Goal: Task Accomplishment & Management: Complete application form

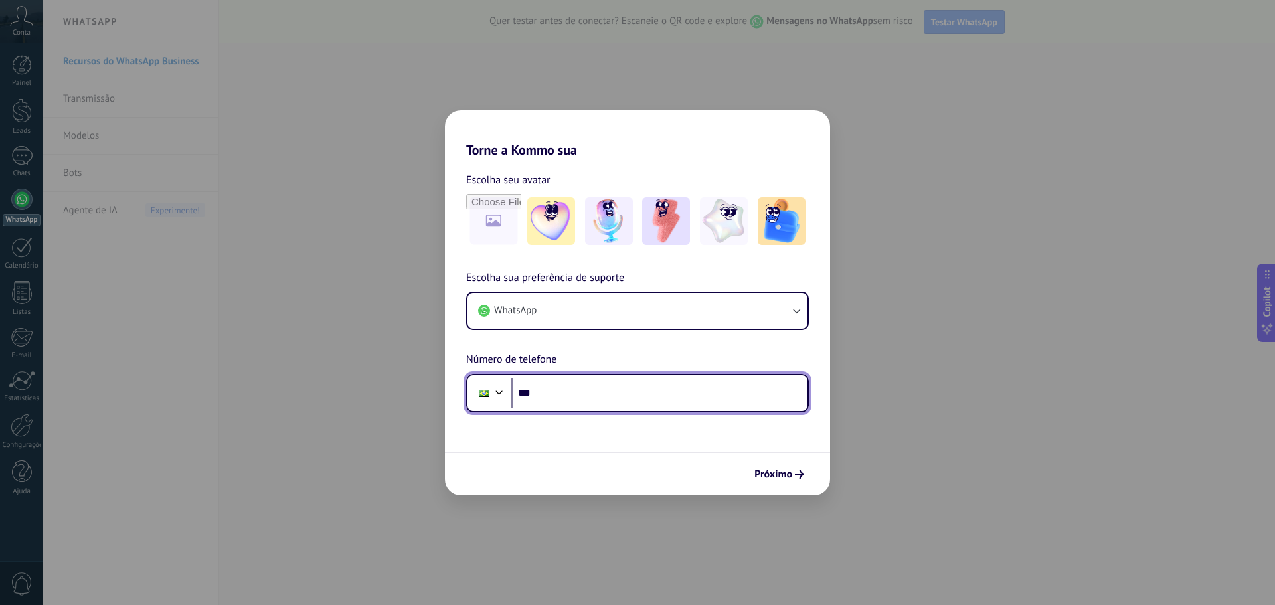
click at [539, 387] on input "***" at bounding box center [659, 393] width 296 height 31
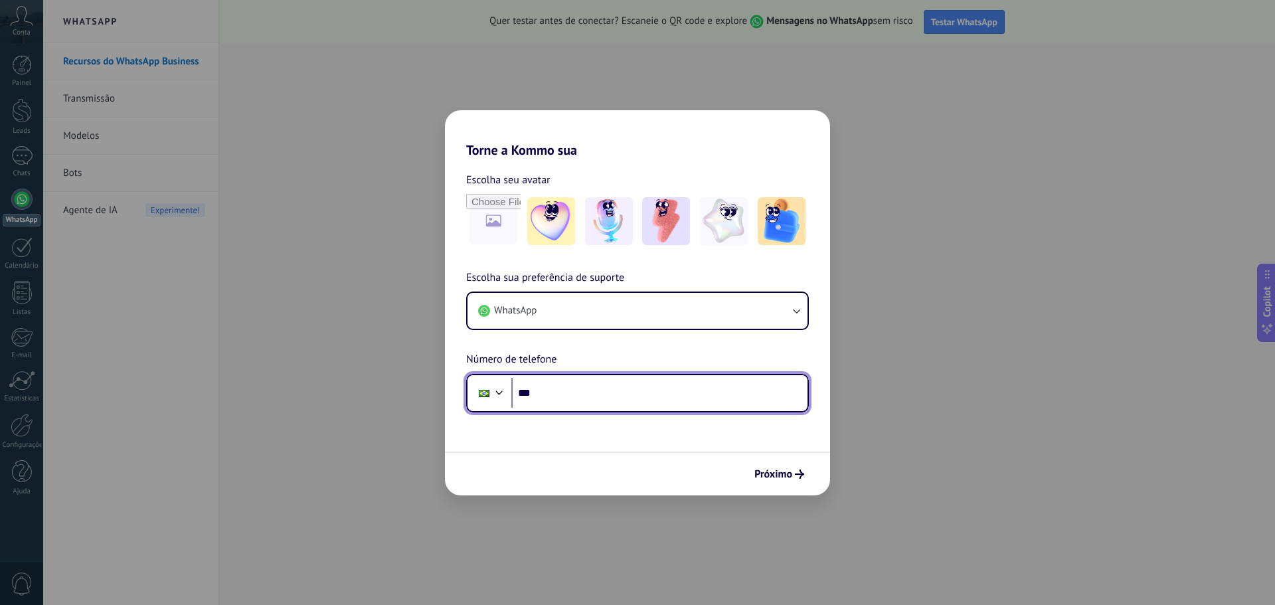
click at [568, 398] on input "***" at bounding box center [659, 393] width 296 height 31
click at [579, 385] on input "***" at bounding box center [659, 393] width 296 height 31
paste input "**********"
type input "**********"
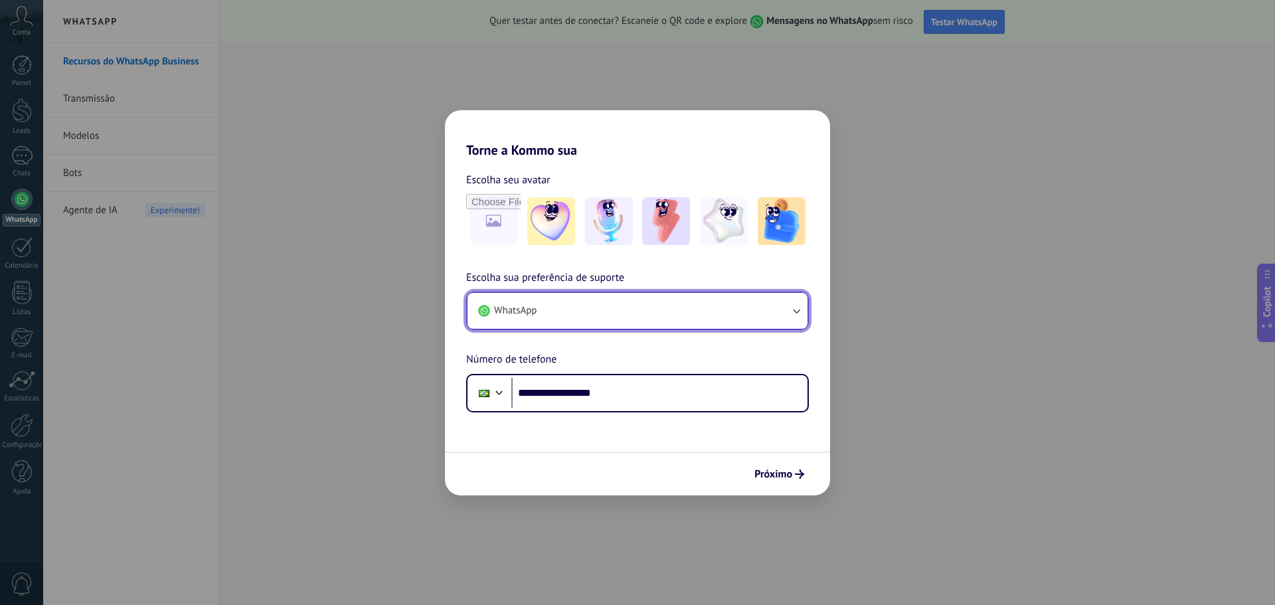
click at [801, 315] on icon "button" at bounding box center [796, 310] width 13 height 13
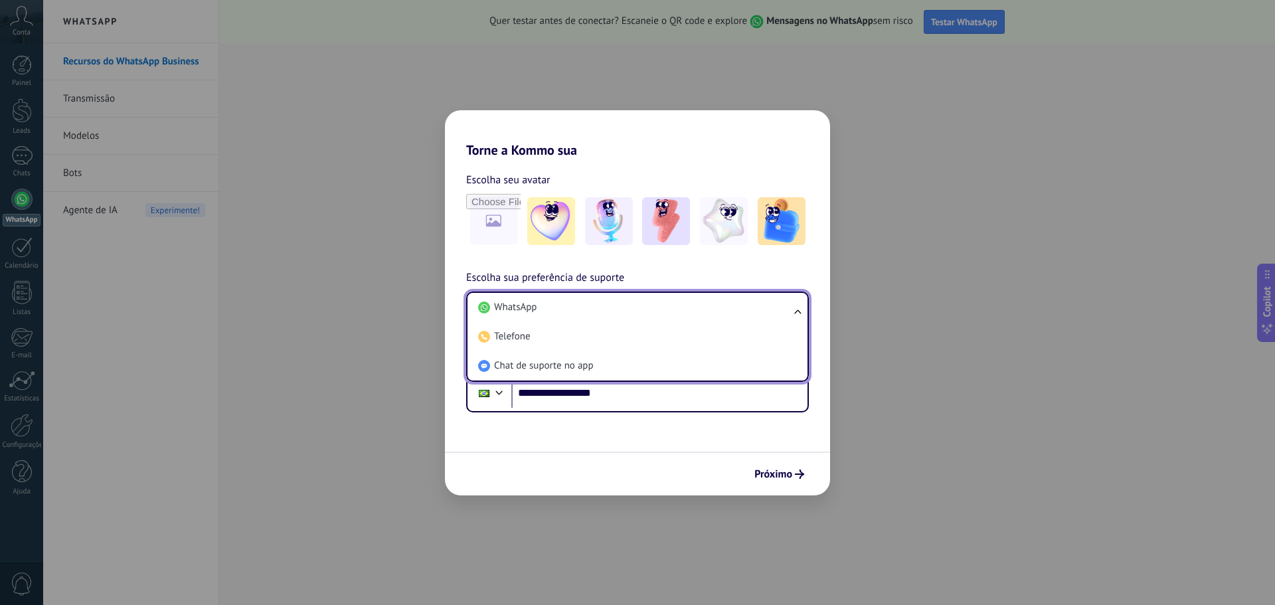
click at [800, 260] on div "**********" at bounding box center [637, 285] width 385 height 254
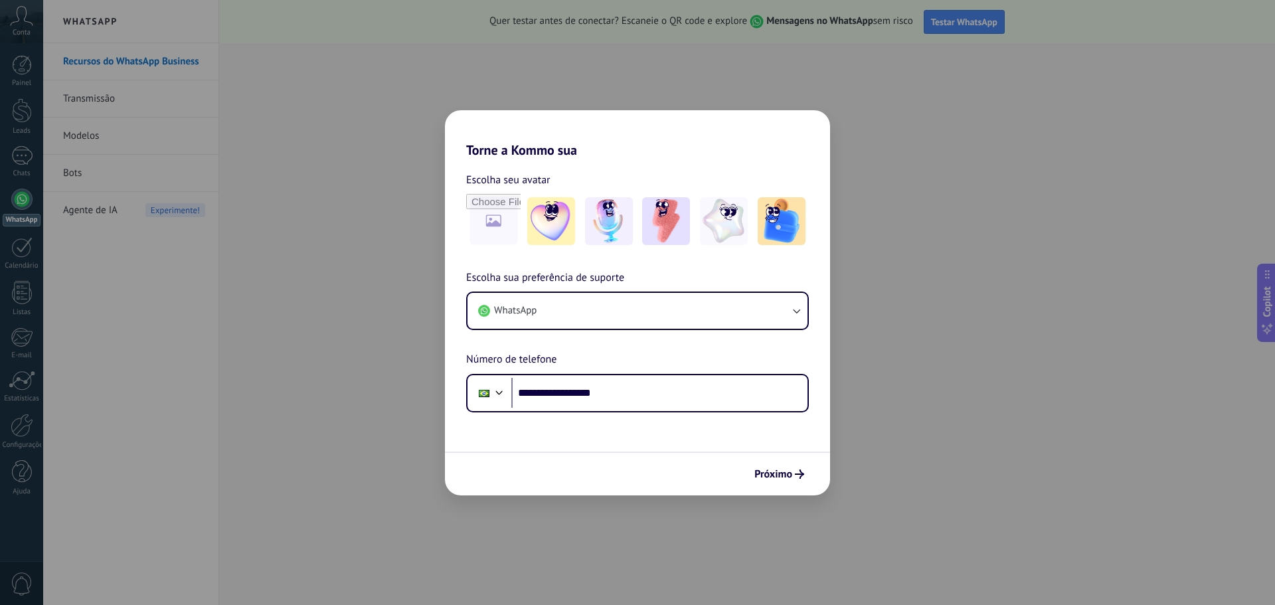
click at [777, 477] on span "Próximo" at bounding box center [774, 474] width 38 height 9
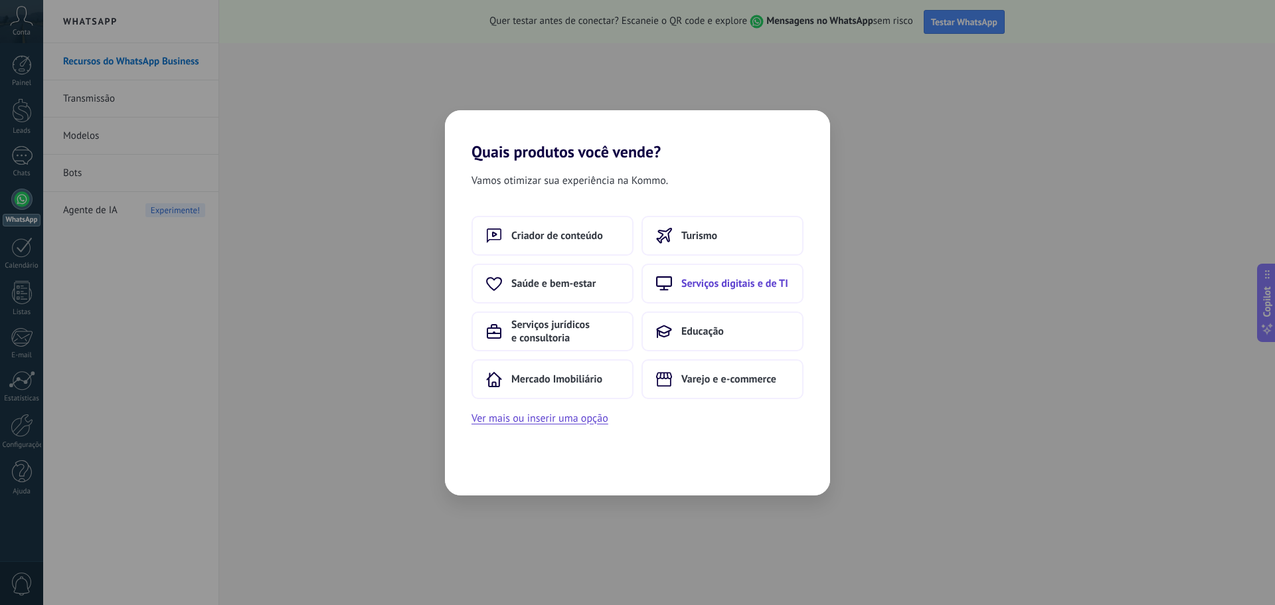
click at [740, 285] on span "Serviços digitais e de TI" at bounding box center [735, 283] width 107 height 13
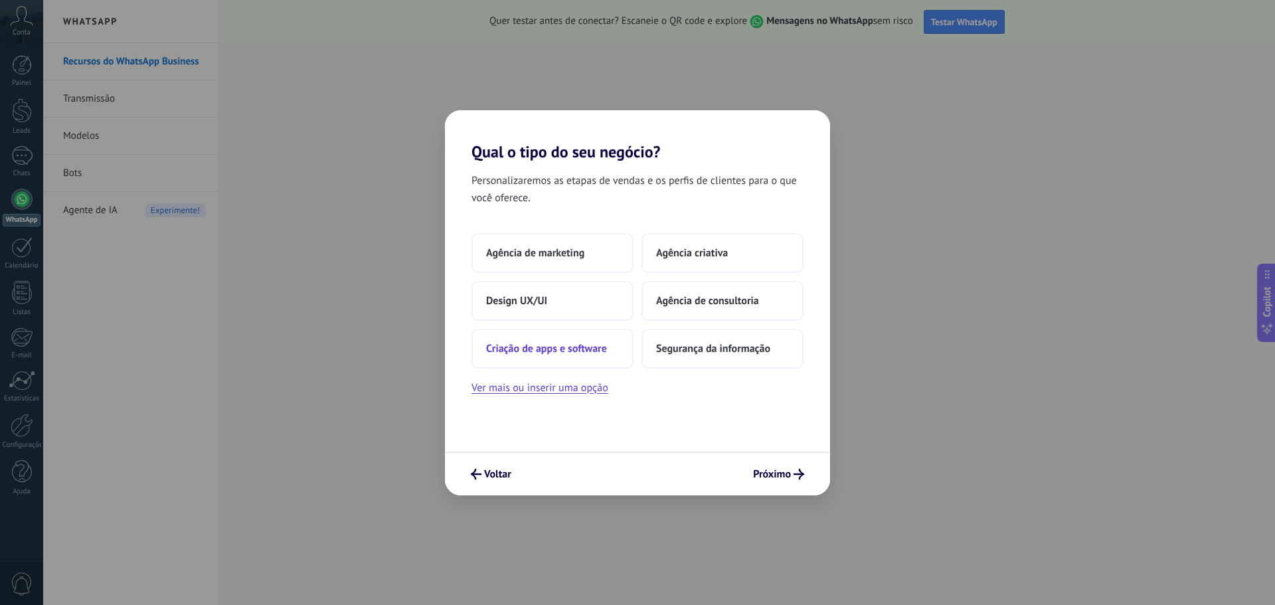
click at [575, 355] on button "Criação de apps e software" at bounding box center [553, 349] width 162 height 40
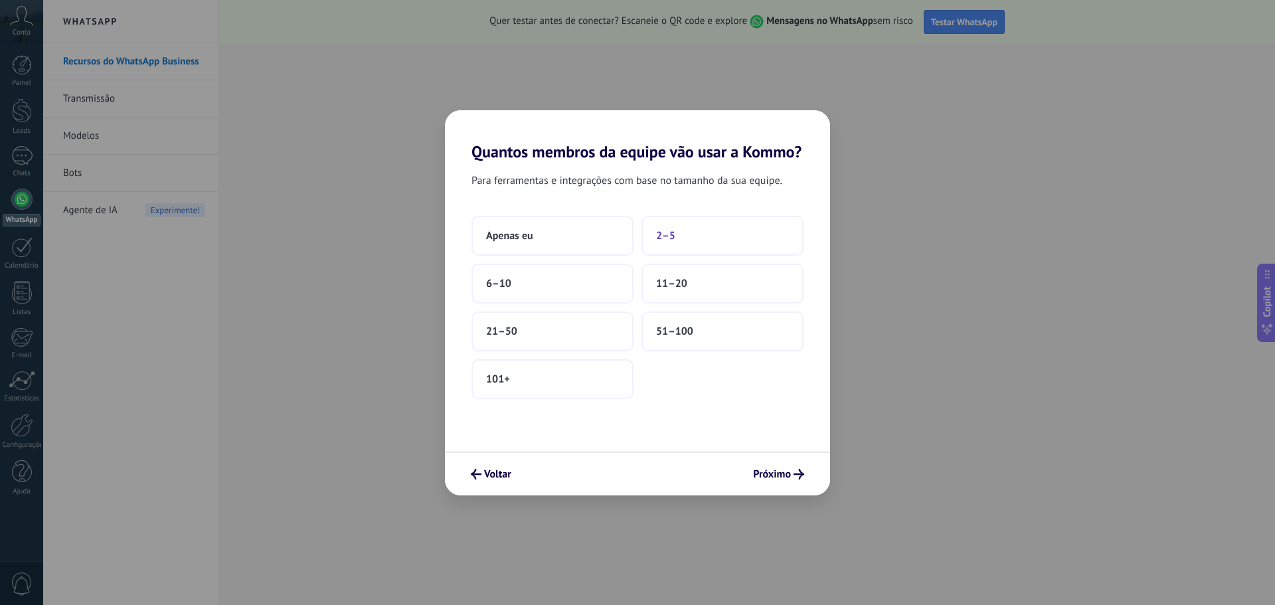
click at [670, 234] on span "2–5" at bounding box center [665, 235] width 19 height 13
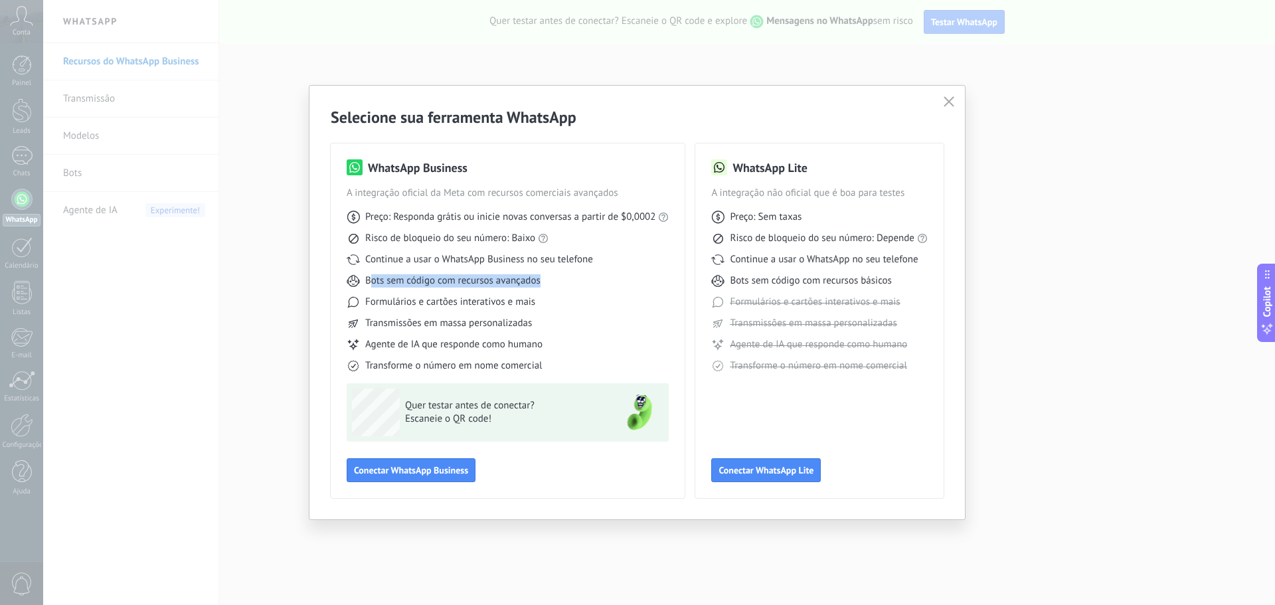
drag, startPoint x: 369, startPoint y: 282, endPoint x: 547, endPoint y: 282, distance: 177.4
click at [547, 282] on div "Bots sem código com recursos avançados" at bounding box center [508, 280] width 322 height 13
click at [403, 314] on div "Preço: Responda grátis ou inicie novas conversas a partir de $0,0002 Risco de b…" at bounding box center [508, 286] width 322 height 173
drag, startPoint x: 381, startPoint y: 300, endPoint x: 463, endPoint y: 310, distance: 82.9
click at [533, 301] on span "Formulários e cartões interativos e mais" at bounding box center [450, 302] width 170 height 13
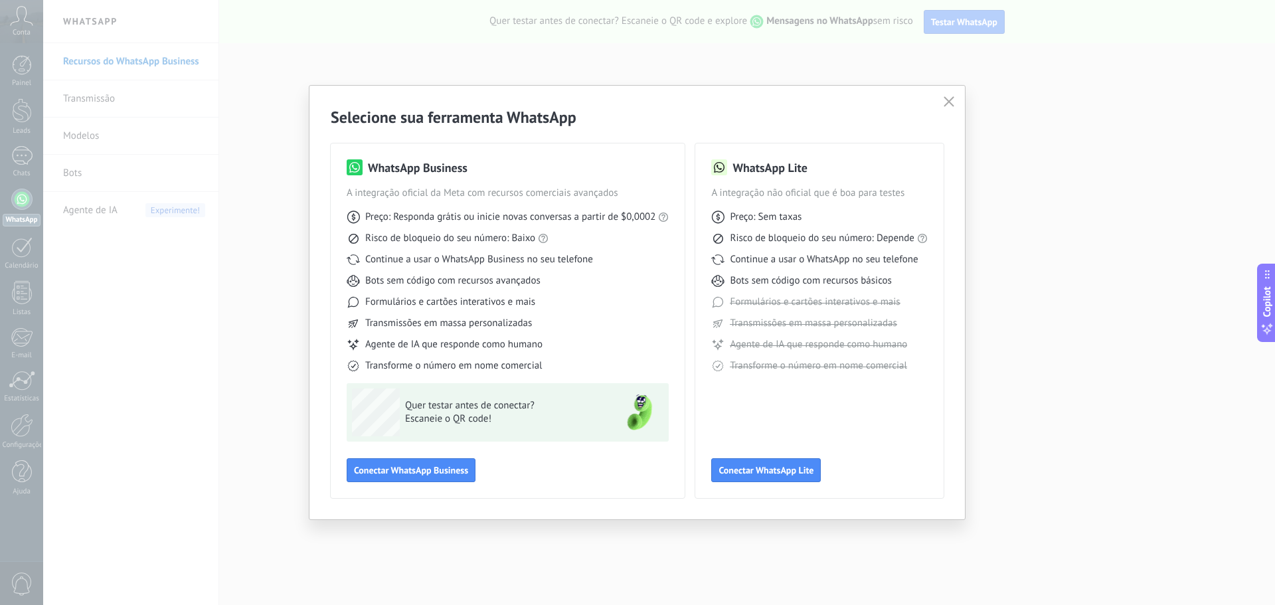
click at [387, 321] on span "Transmissões em massa personalizadas" at bounding box center [448, 323] width 167 height 13
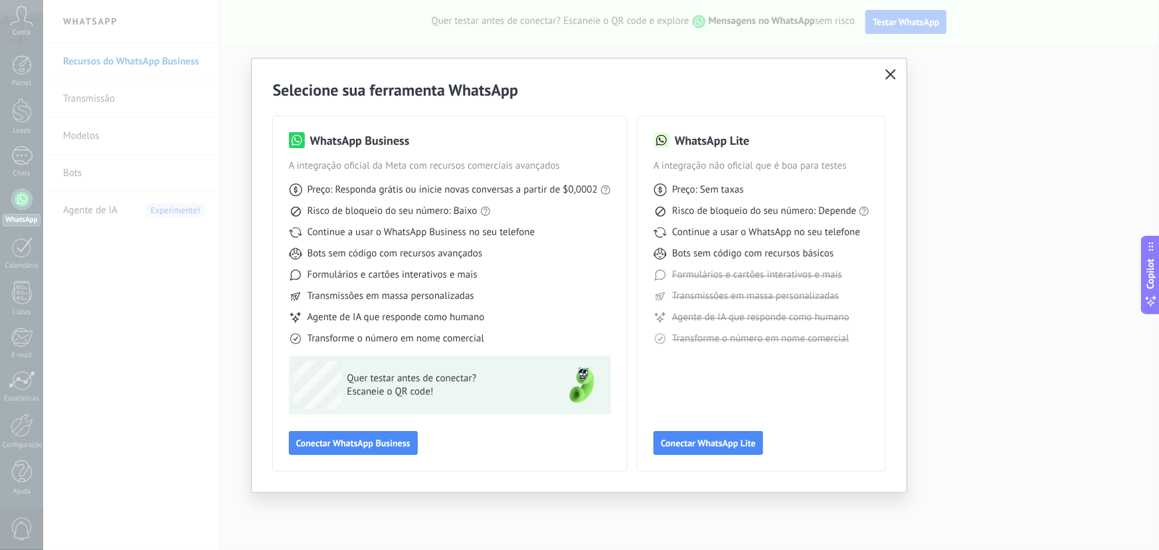
click at [896, 78] on icon "button" at bounding box center [890, 74] width 11 height 11
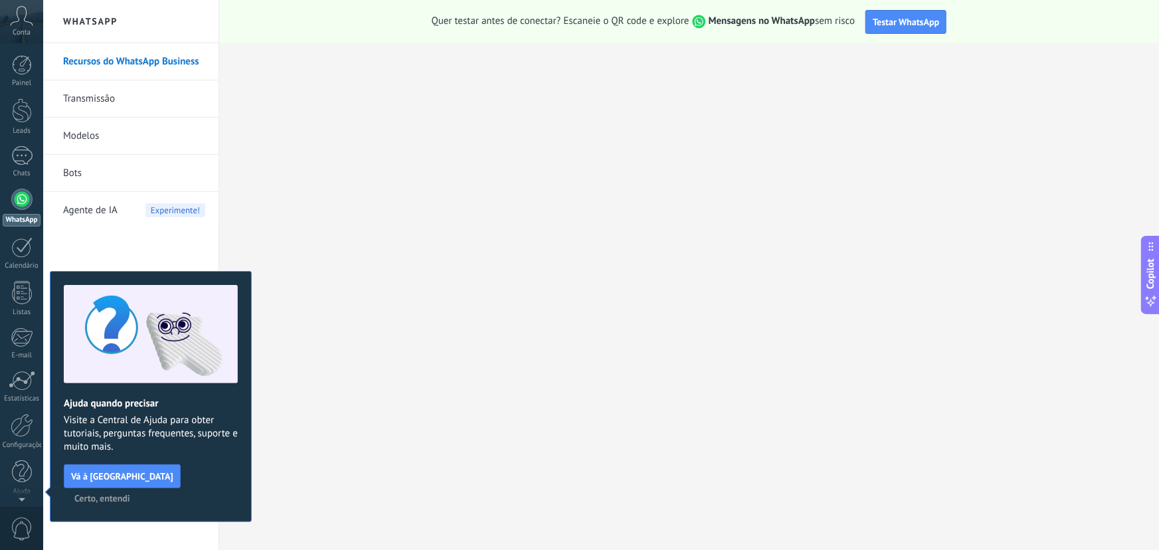
click at [16, 23] on icon at bounding box center [21, 16] width 23 height 20
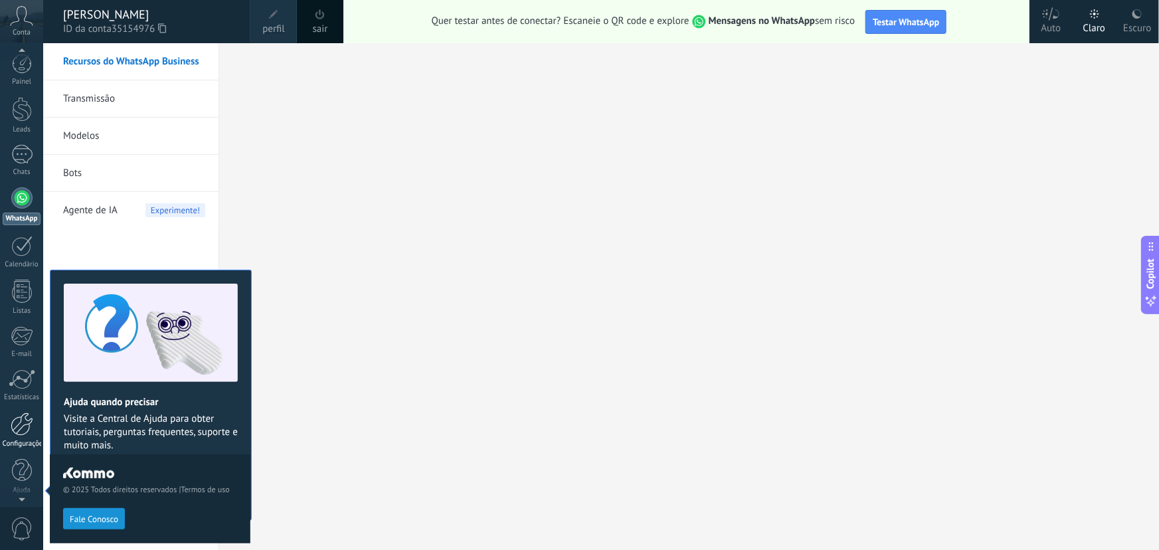
click at [23, 433] on div at bounding box center [22, 424] width 23 height 23
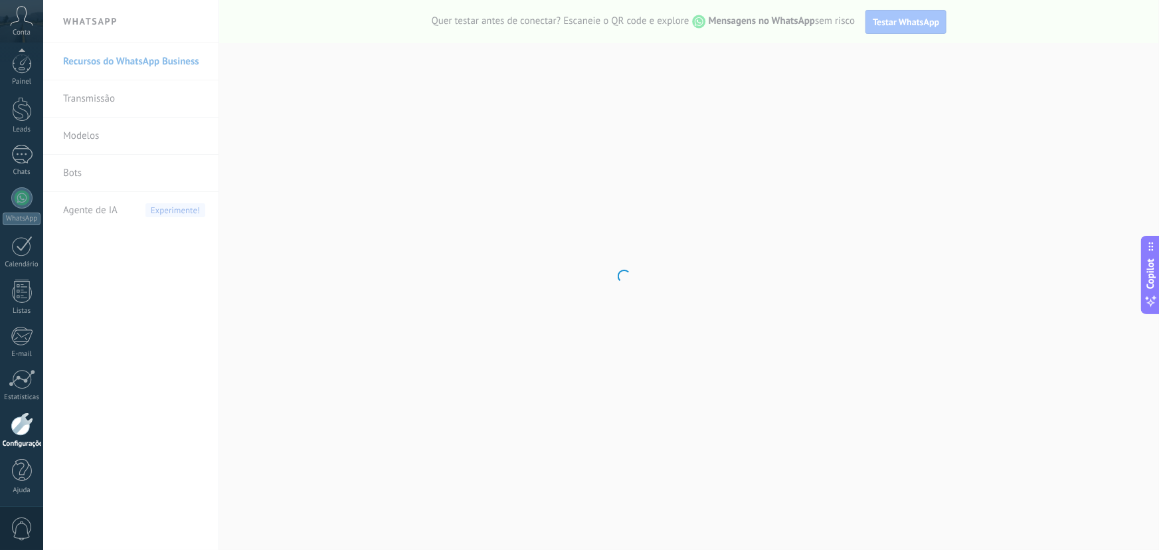
scroll to position [2, 0]
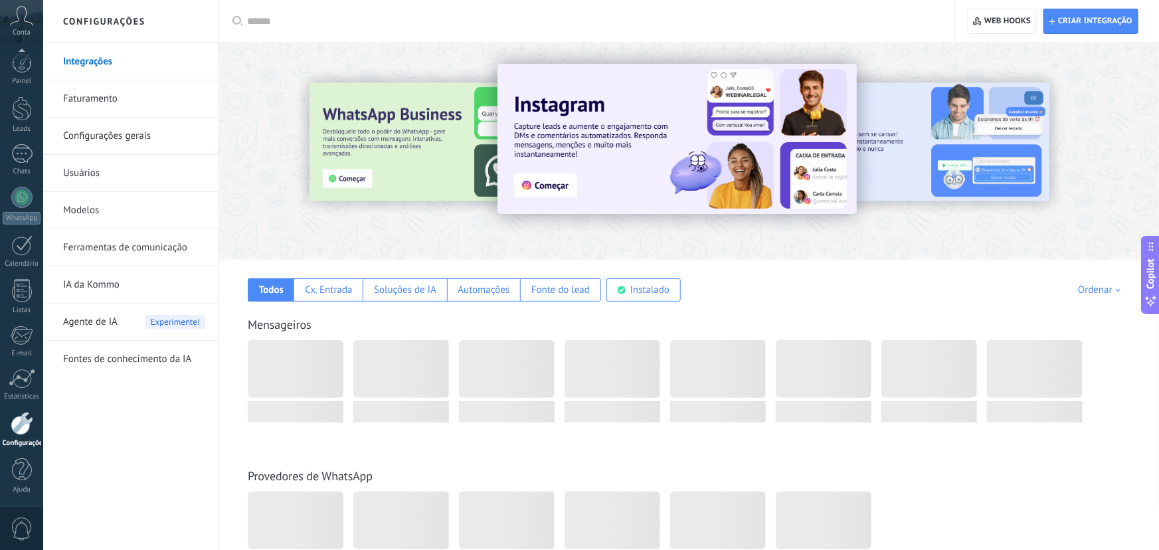
click at [105, 184] on link "Usuários" at bounding box center [134, 173] width 142 height 37
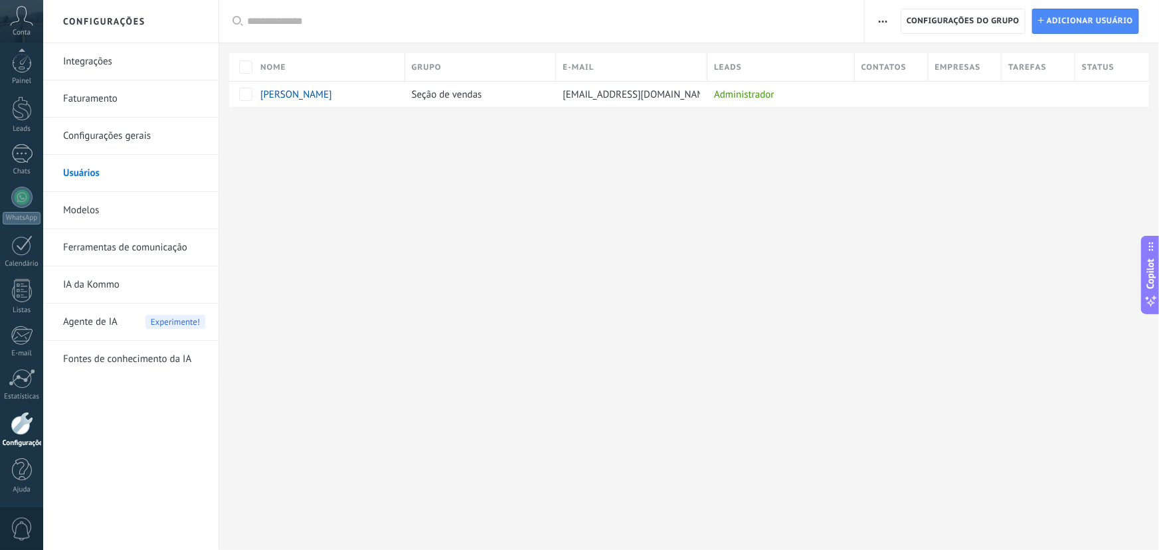
click at [98, 204] on link "Modelos" at bounding box center [134, 210] width 142 height 37
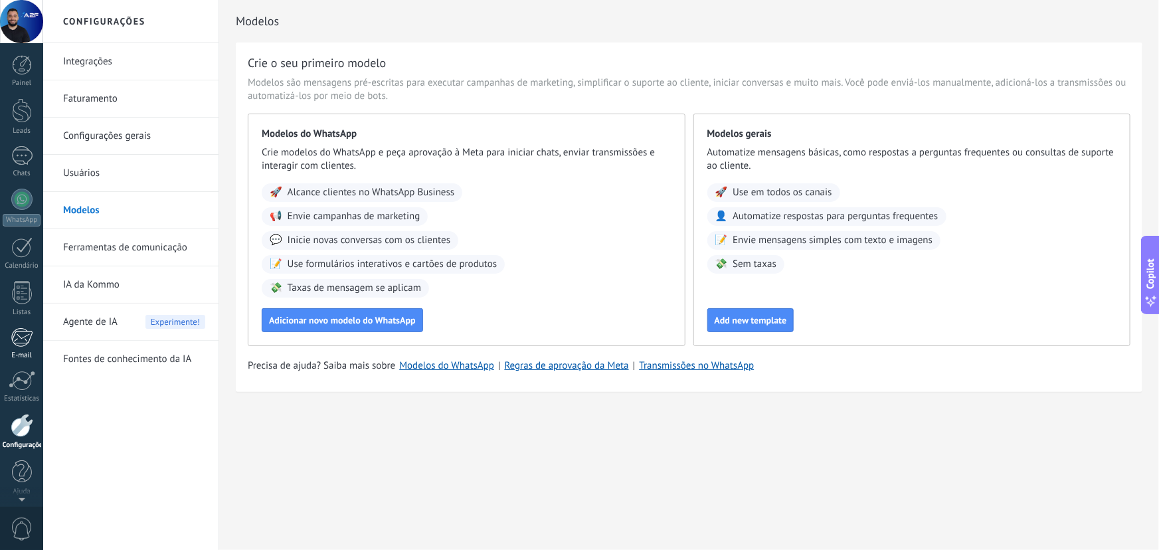
scroll to position [2, 0]
click at [340, 316] on span "Adicionar novo modelo do WhatsApp" at bounding box center [342, 320] width 147 height 9
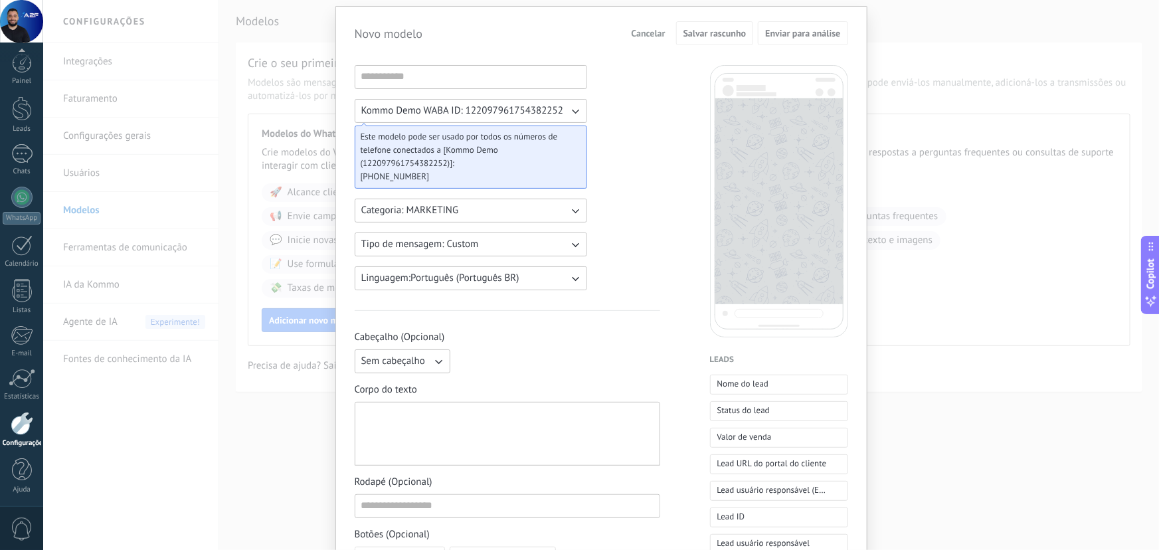
scroll to position [0, 0]
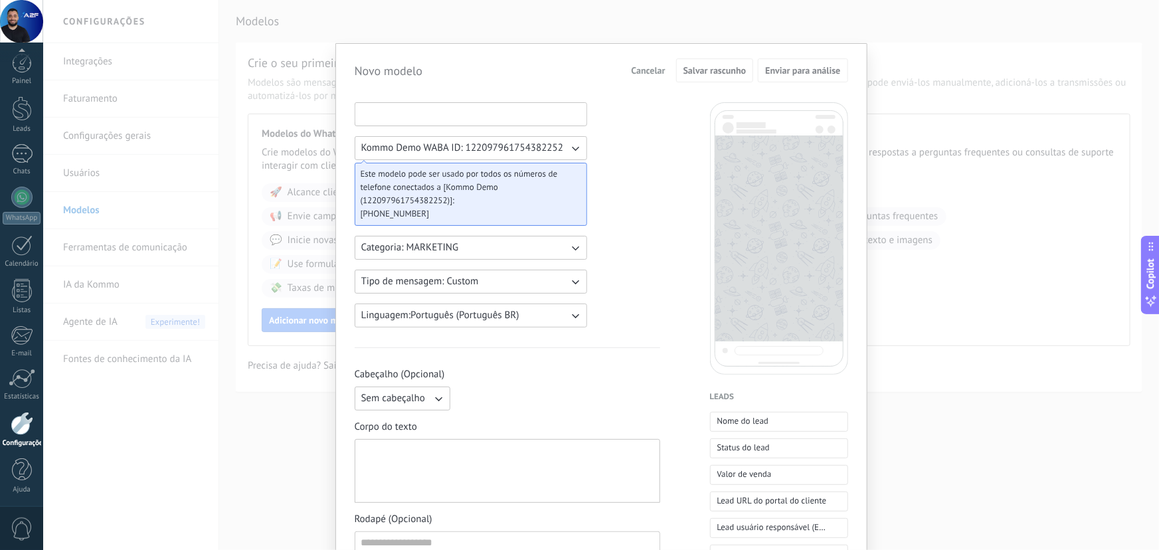
click at [448, 115] on input at bounding box center [470, 113] width 231 height 21
click at [387, 108] on input at bounding box center [470, 113] width 231 height 21
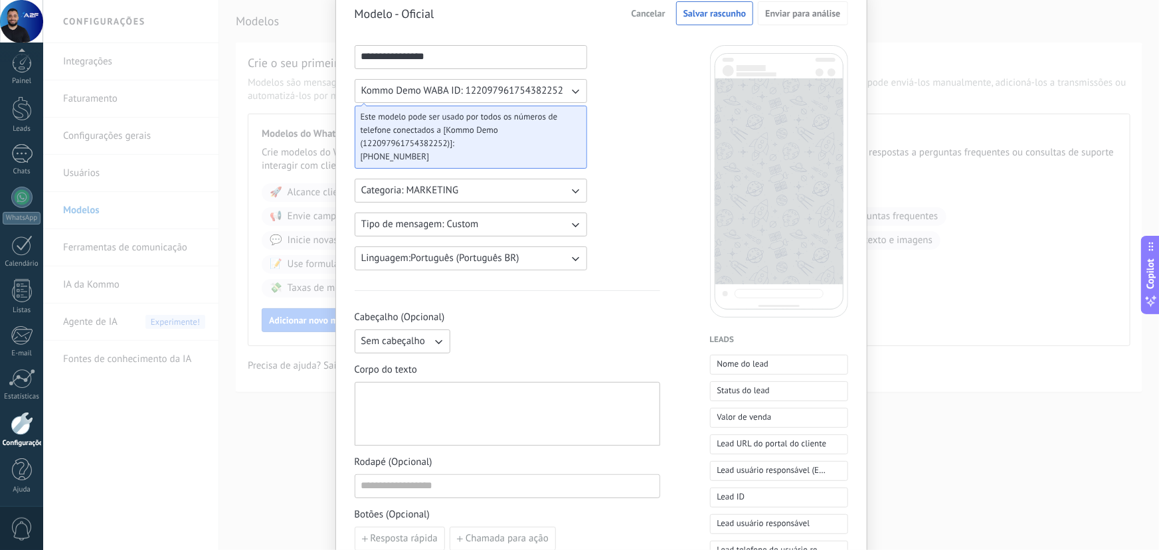
scroll to position [120, 0]
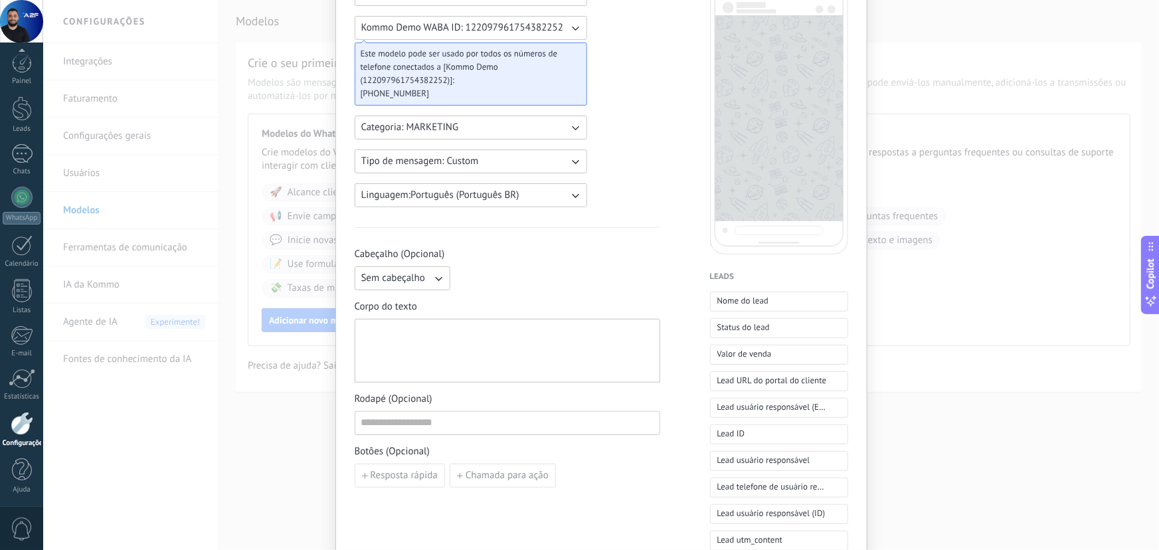
type input "**********"
click at [458, 412] on input at bounding box center [507, 422] width 304 height 21
click at [473, 375] on div at bounding box center [508, 351] width 306 height 64
click at [513, 359] on div at bounding box center [507, 351] width 292 height 52
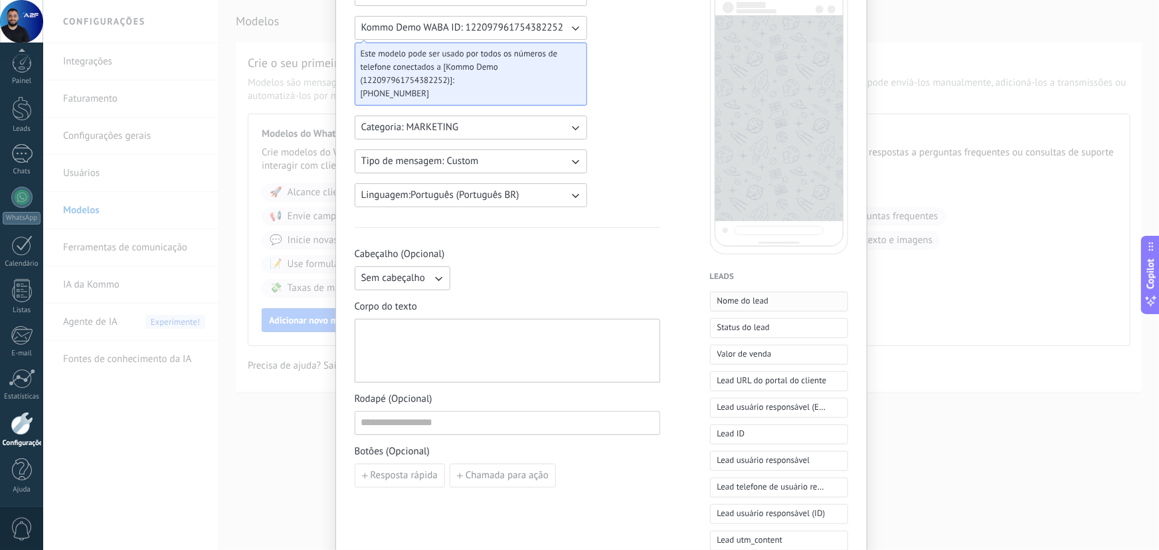
click at [763, 300] on span "Nome do lead" at bounding box center [743, 300] width 52 height 13
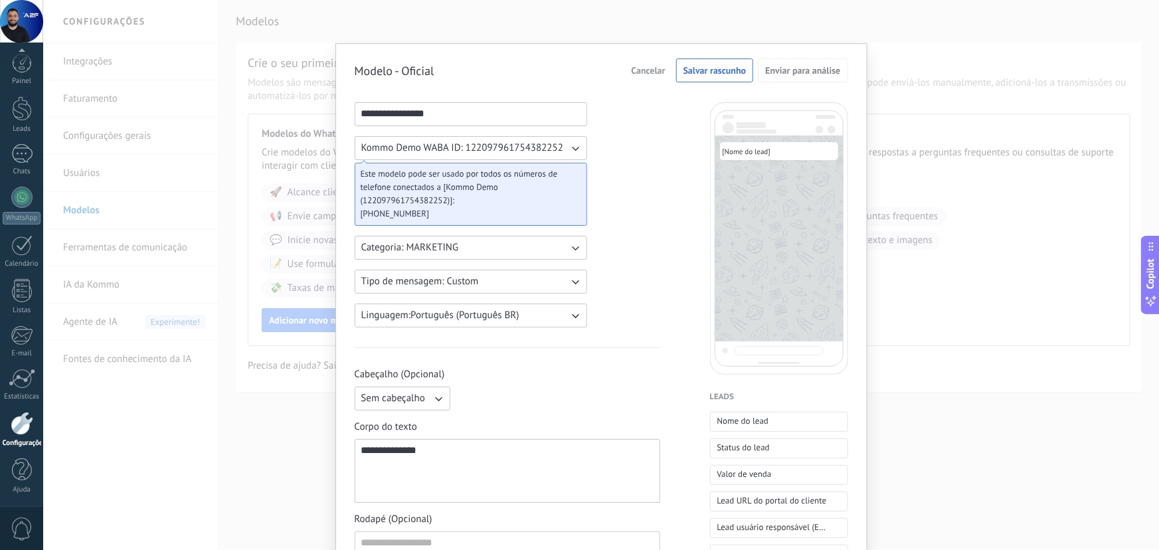
click at [741, 158] on div "[ Nome do lead ]" at bounding box center [779, 151] width 118 height 18
drag, startPoint x: 658, startPoint y: 68, endPoint x: 616, endPoint y: 66, distance: 42.6
click at [616, 66] on div "Modelo - Oficial Cancelar Salvar rascunho Enviar para análise" at bounding box center [602, 70] width 494 height 24
click at [626, 71] on div "Modelo - Oficial Cancelar Salvar rascunho Enviar para análise" at bounding box center [602, 70] width 494 height 24
click at [541, 154] on button "Kommo Demo WABA ID: 122097961754382252" at bounding box center [471, 148] width 232 height 24
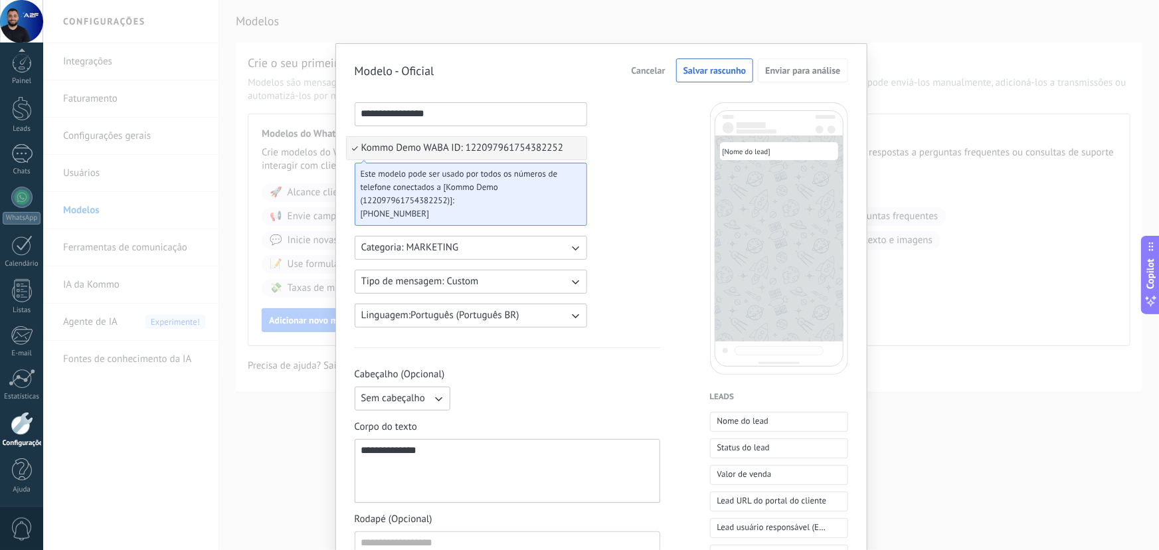
click at [565, 146] on li "Kommo Demo WABA ID: 122097961754382252" at bounding box center [467, 148] width 240 height 23
click at [636, 66] on span "Cancelar" at bounding box center [649, 70] width 34 height 9
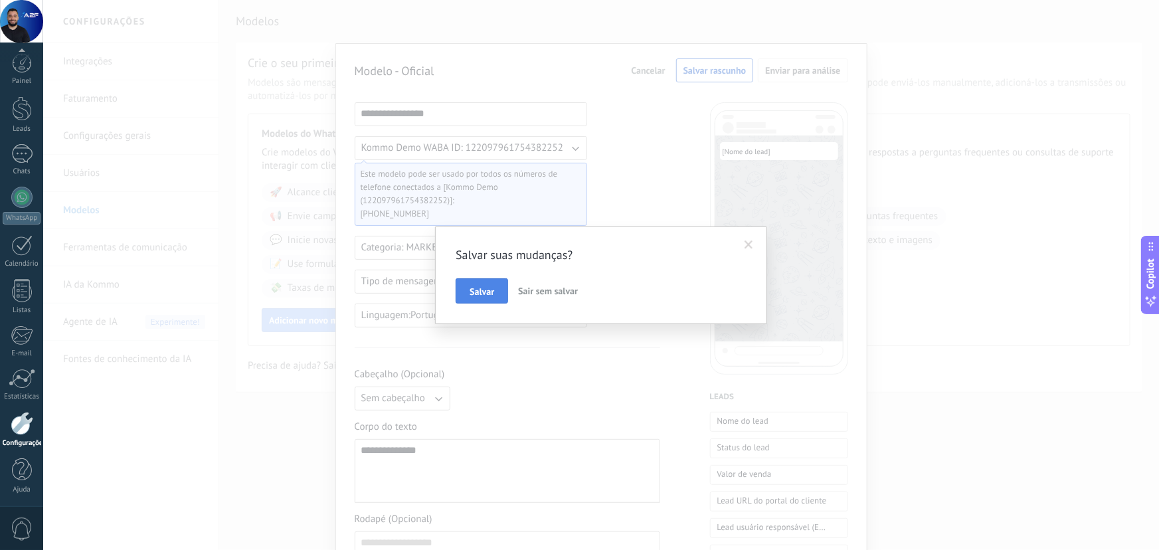
click at [487, 294] on span "Salvar" at bounding box center [482, 291] width 25 height 9
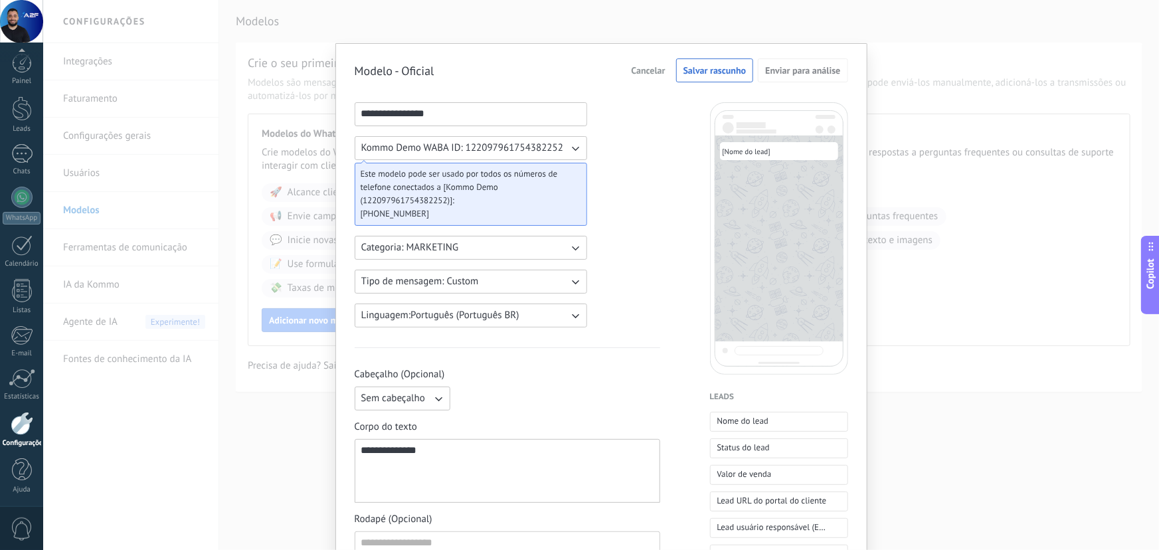
click at [650, 66] on span "Cancelar" at bounding box center [649, 70] width 34 height 9
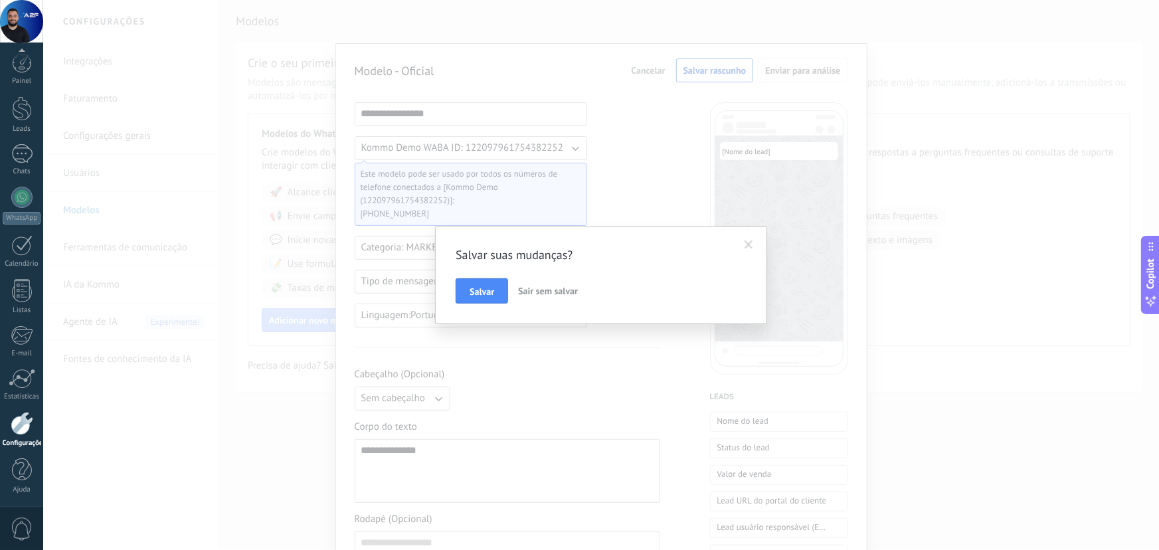
drag, startPoint x: 489, startPoint y: 290, endPoint x: 545, endPoint y: 286, distance: 56.6
click at [545, 286] on div "Salvar Sair sem salvar" at bounding box center [601, 290] width 291 height 25
click at [545, 286] on span "Sair sem salvar" at bounding box center [548, 291] width 60 height 12
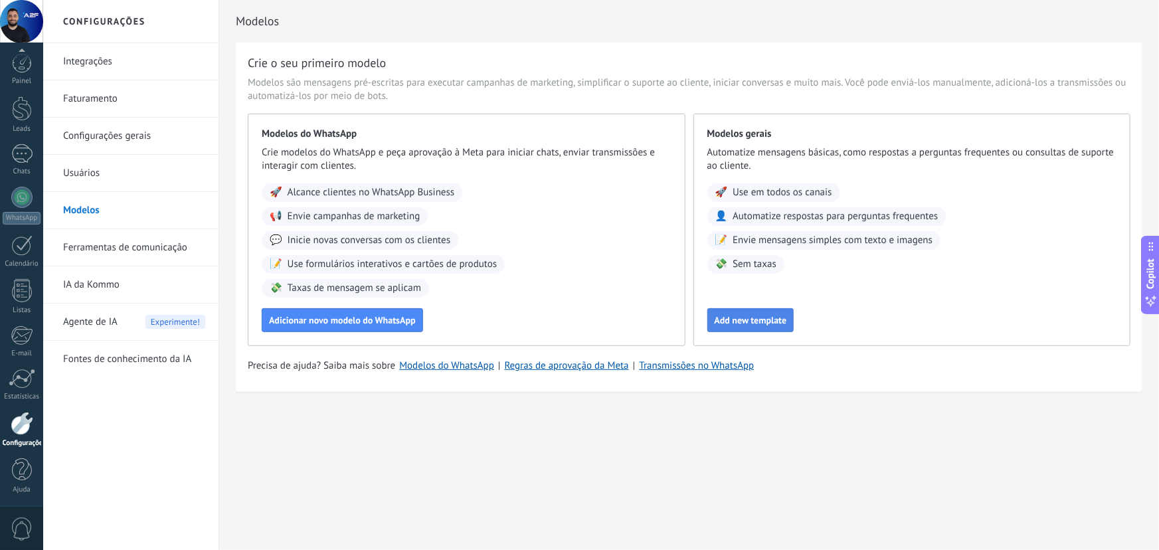
click at [764, 316] on span "Add new template" at bounding box center [751, 320] width 72 height 9
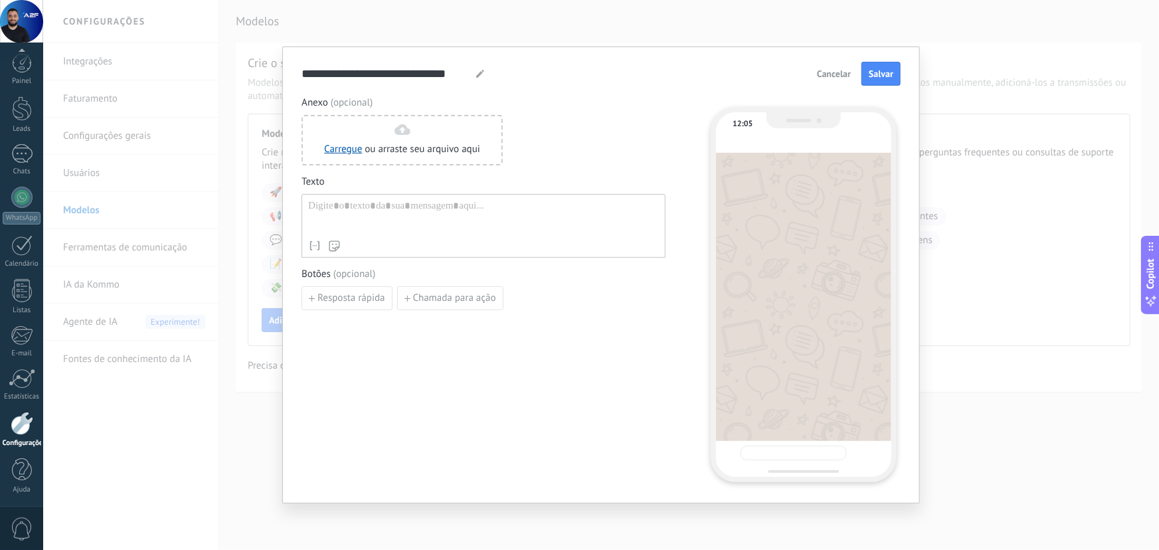
click at [825, 70] on span "Cancelar" at bounding box center [834, 73] width 34 height 9
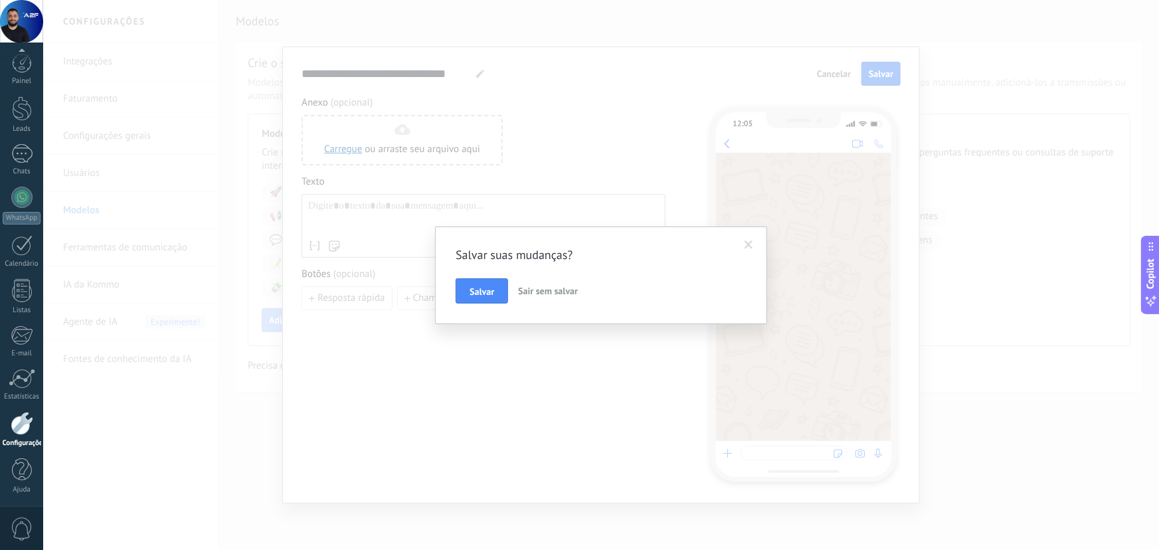
click at [556, 292] on span "Sair sem salvar" at bounding box center [548, 291] width 60 height 12
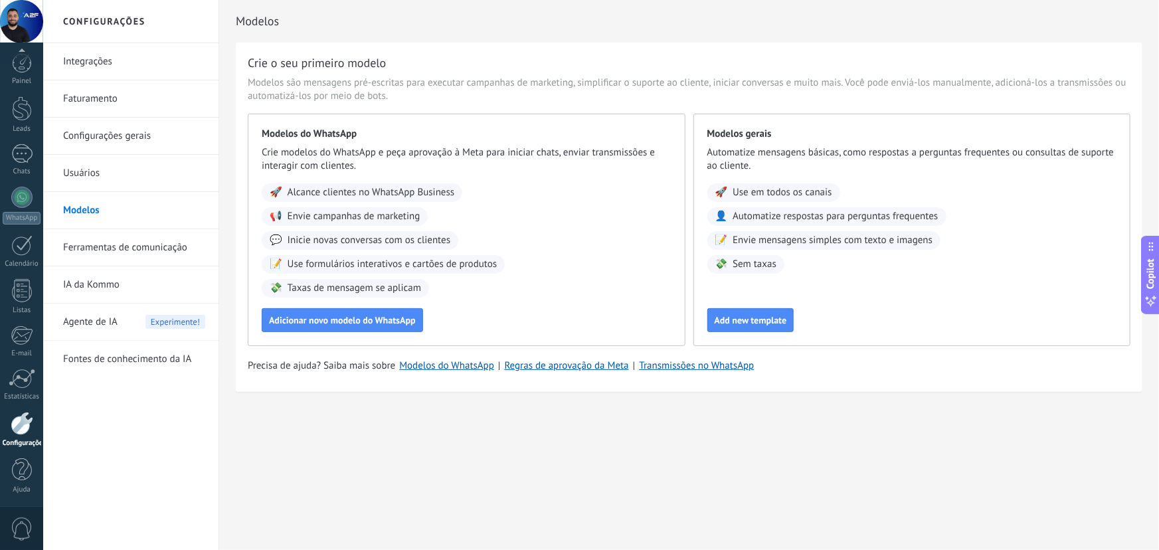
click at [86, 210] on link "Modelos" at bounding box center [134, 210] width 142 height 37
